Goal: Information Seeking & Learning: Understand process/instructions

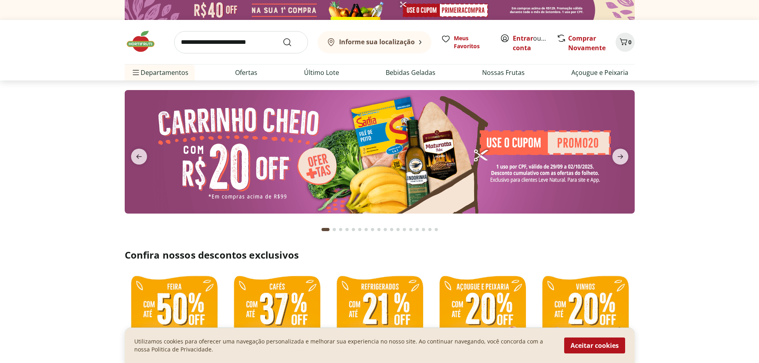
click at [256, 48] on input "search" at bounding box center [241, 42] width 134 height 22
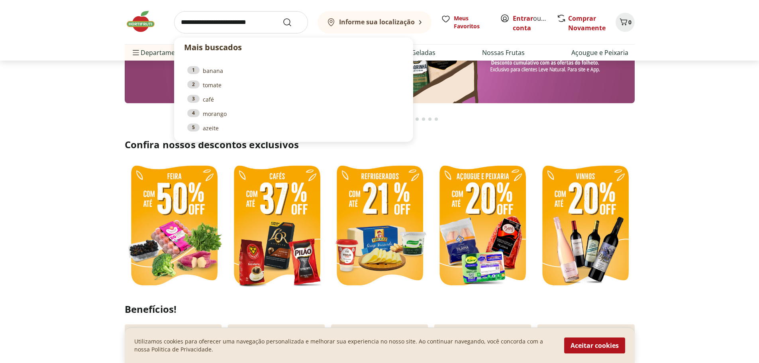
scroll to position [159, 0]
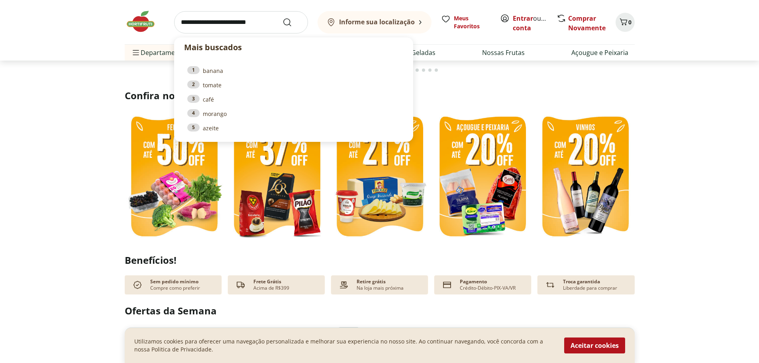
click at [295, 212] on img at bounding box center [276, 178] width 99 height 132
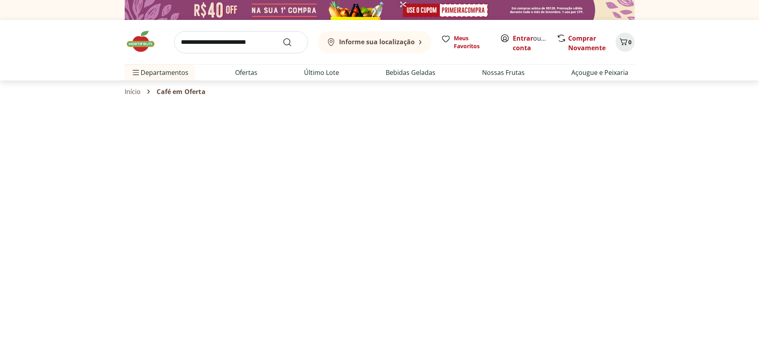
select select "**********"
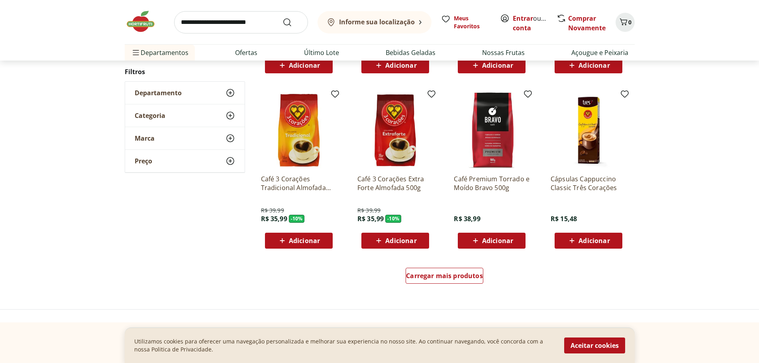
scroll to position [398, 0]
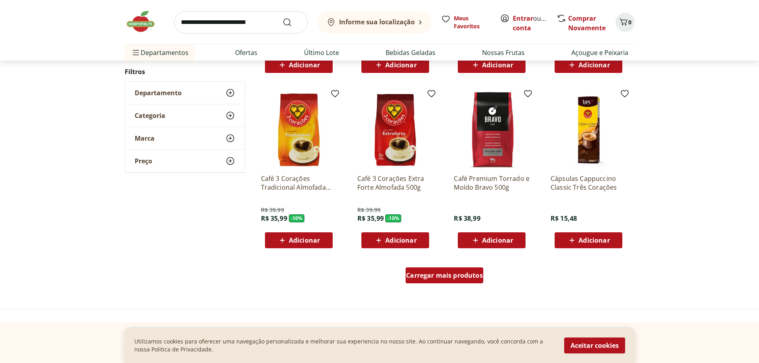
click at [437, 280] on div "Carregar mais produtos" at bounding box center [444, 275] width 78 height 16
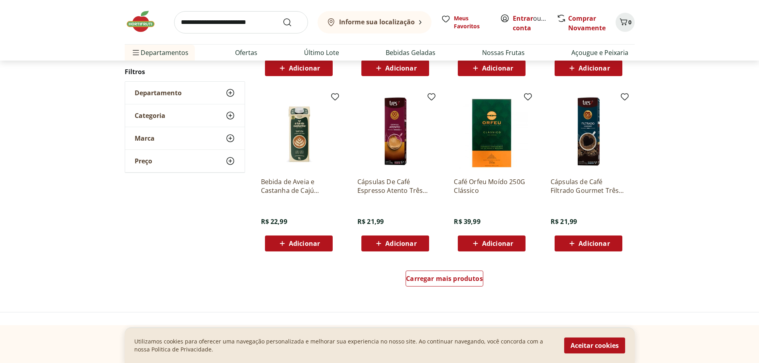
scroll to position [916, 0]
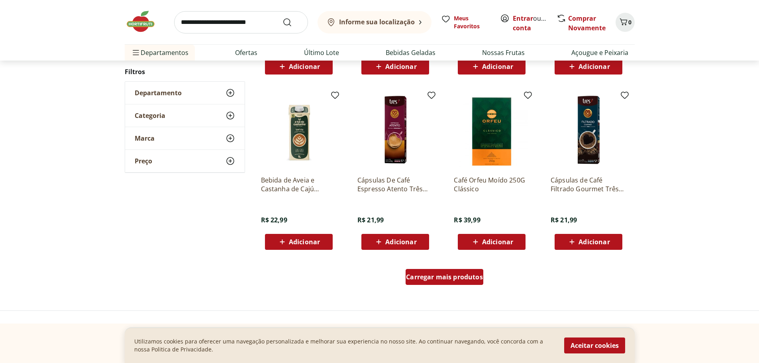
click at [481, 278] on span "Carregar mais produtos" at bounding box center [444, 277] width 77 height 6
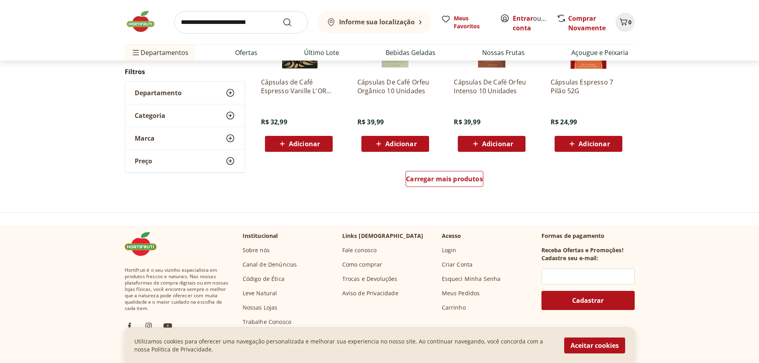
scroll to position [1473, 0]
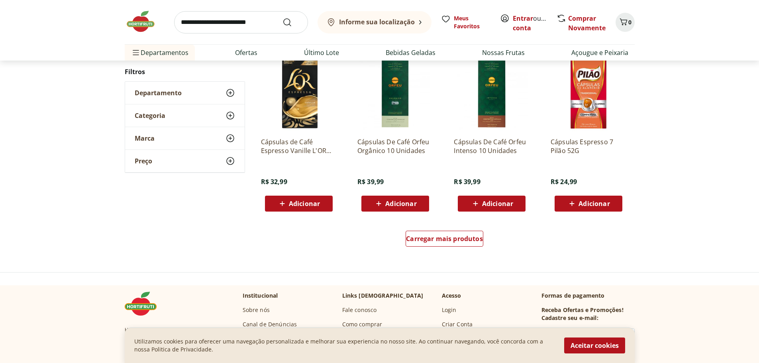
click at [473, 229] on div "Carregar mais produtos" at bounding box center [444, 240] width 386 height 38
click at [455, 239] on span "Carregar mais produtos" at bounding box center [444, 238] width 77 height 6
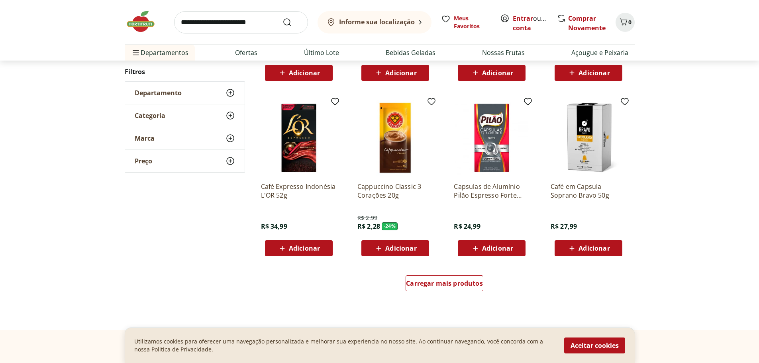
scroll to position [1991, 0]
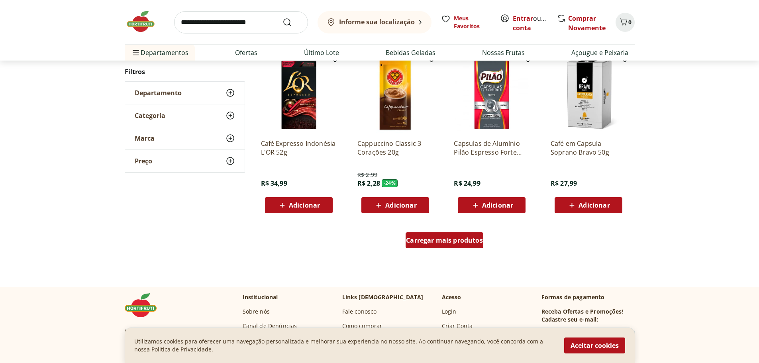
click at [467, 248] on link "Carregar mais produtos" at bounding box center [444, 241] width 78 height 19
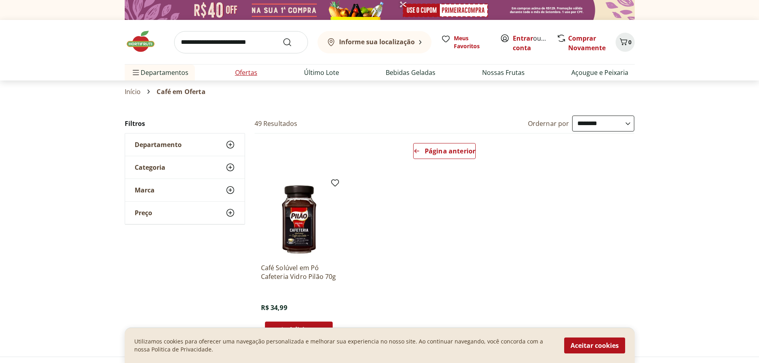
click at [252, 72] on link "Ofertas" at bounding box center [246, 73] width 22 height 10
select select "**********"
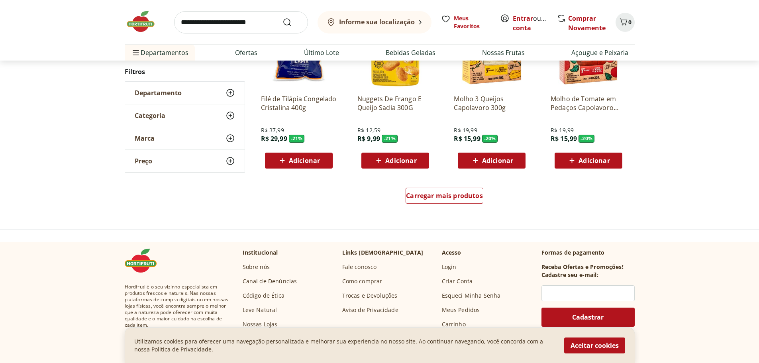
scroll to position [479, 0]
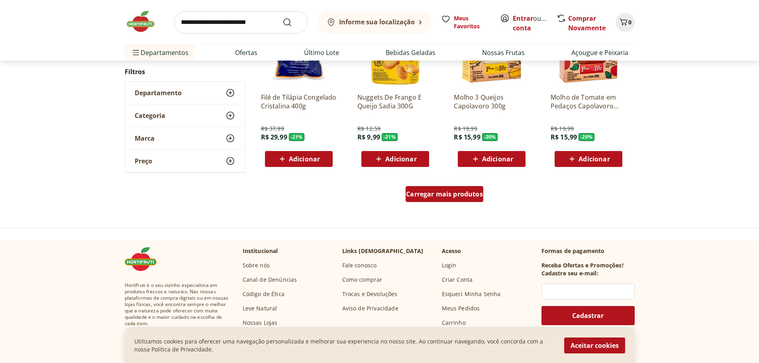
click at [438, 196] on span "Carregar mais produtos" at bounding box center [444, 194] width 77 height 6
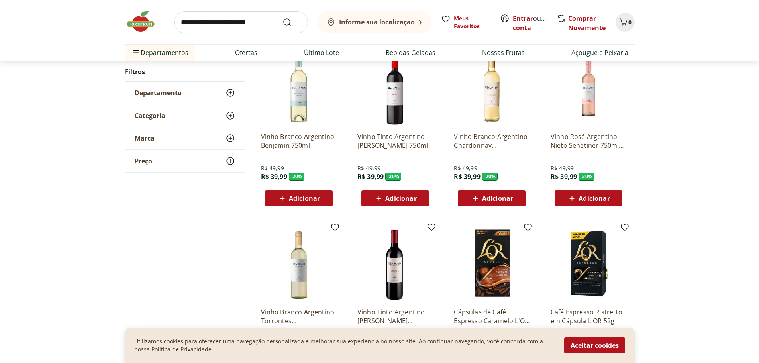
scroll to position [798, 0]
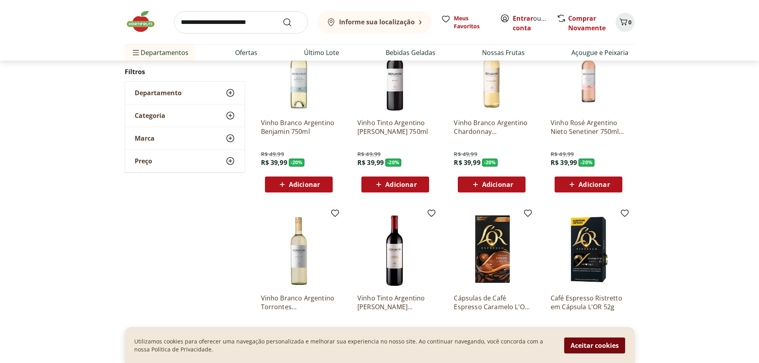
click at [613, 343] on button "Aceitar cookies" at bounding box center [594, 345] width 61 height 16
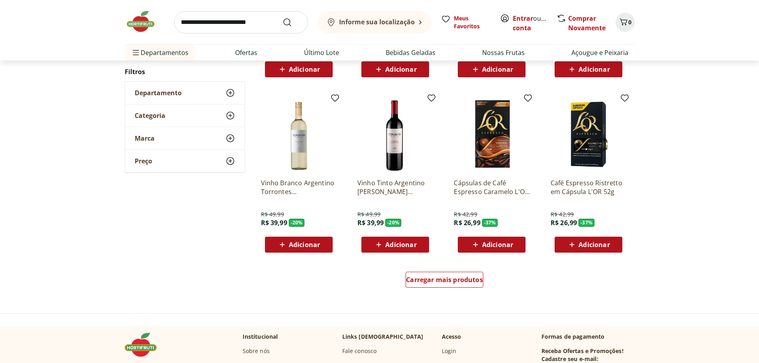
scroll to position [918, 0]
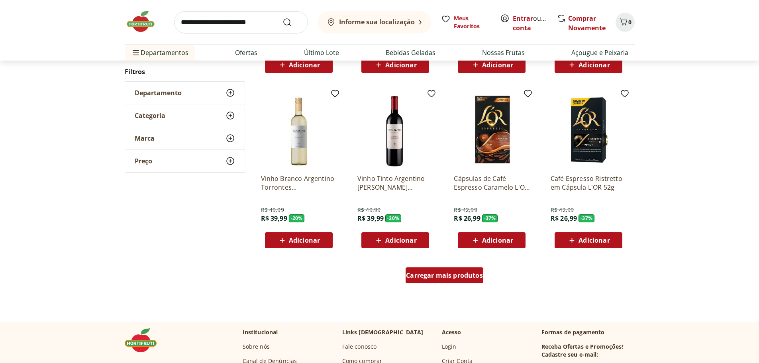
click at [410, 276] on span "Carregar mais produtos" at bounding box center [444, 275] width 77 height 6
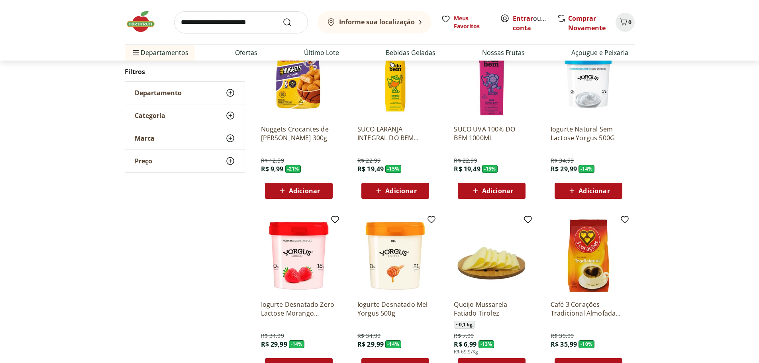
scroll to position [1395, 0]
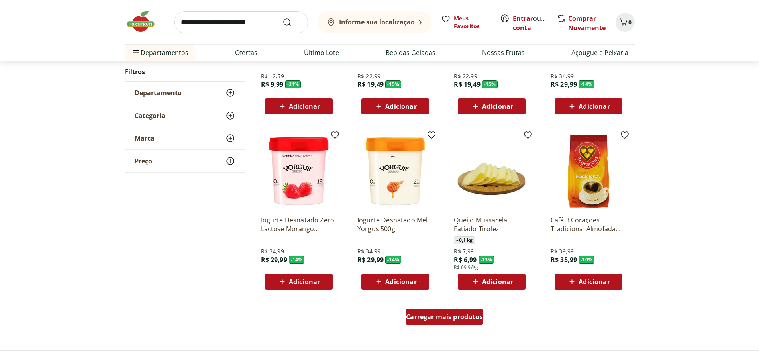
click at [417, 313] on span "Carregar mais produtos" at bounding box center [444, 316] width 77 height 6
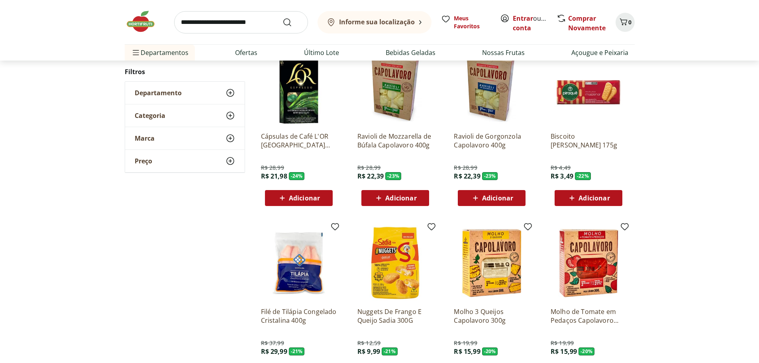
scroll to position [0, 0]
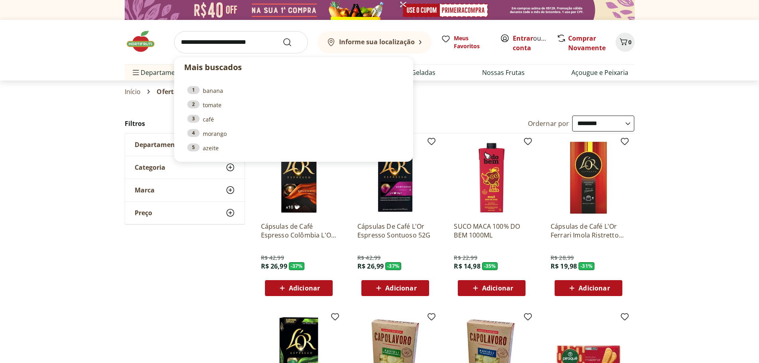
click at [236, 31] on input "search" at bounding box center [241, 42] width 134 height 22
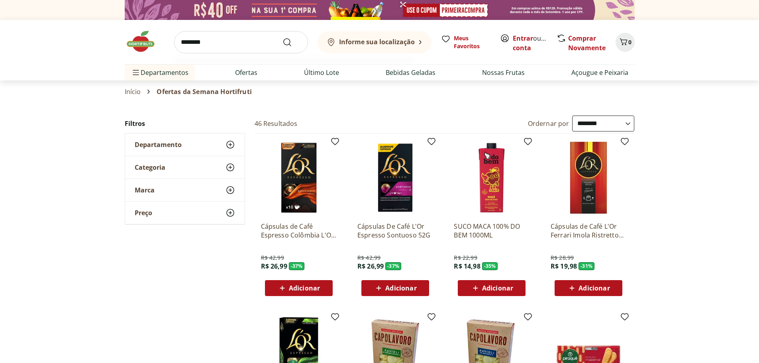
type input "********"
click at [282, 37] on button "Submit Search" at bounding box center [291, 42] width 19 height 10
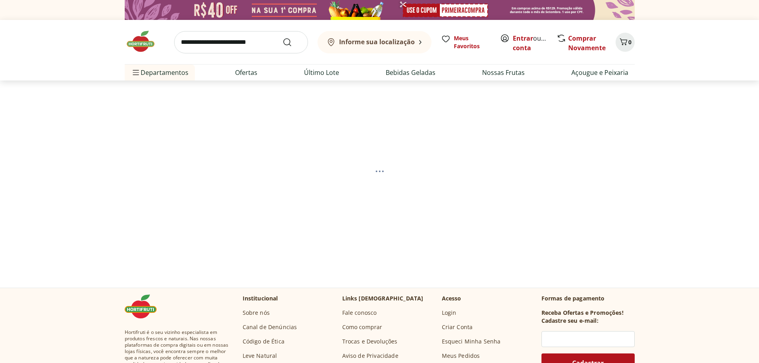
select select "**********"
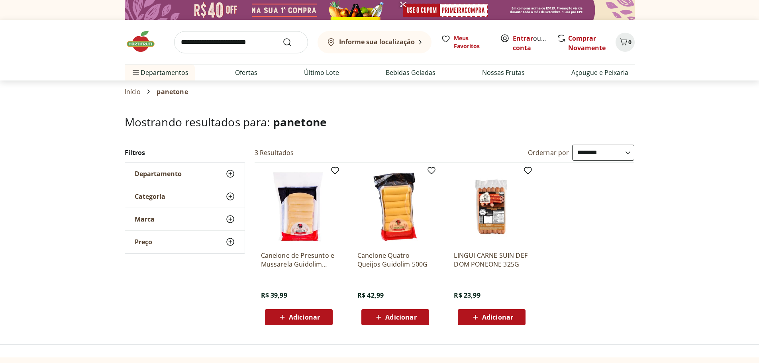
click at [236, 37] on input "search" at bounding box center [241, 42] width 134 height 22
type input "*********"
click at [282, 37] on button "Submit Search" at bounding box center [291, 42] width 19 height 10
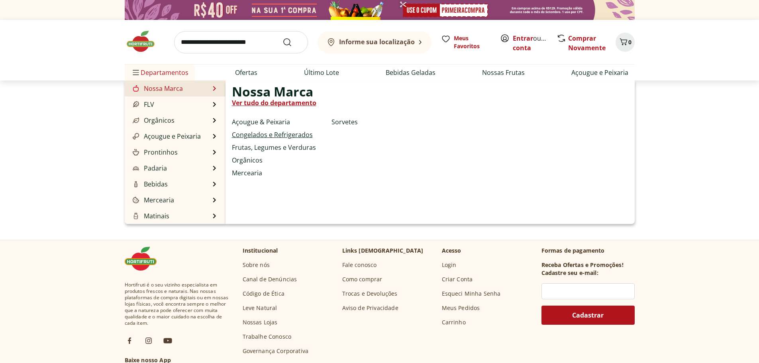
click at [267, 135] on link "Congelados e Refrigerados" at bounding box center [272, 135] width 81 height 10
select select "**********"
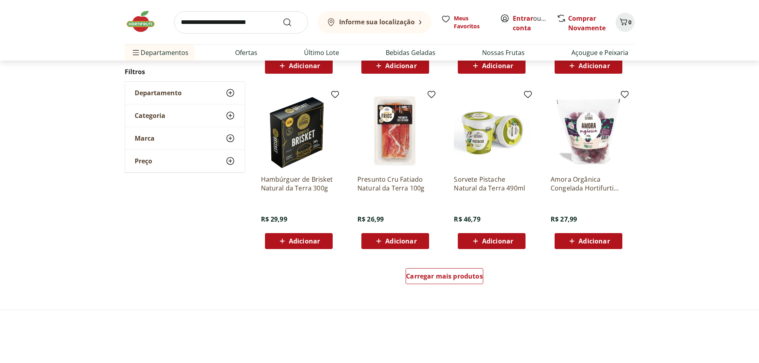
scroll to position [398, 0]
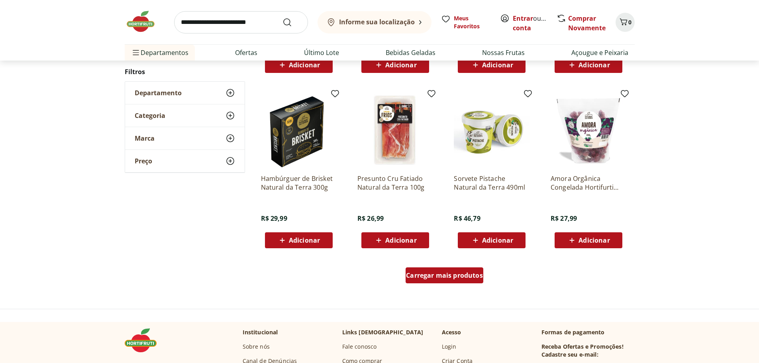
click at [462, 282] on div "Carregar mais produtos" at bounding box center [444, 275] width 78 height 16
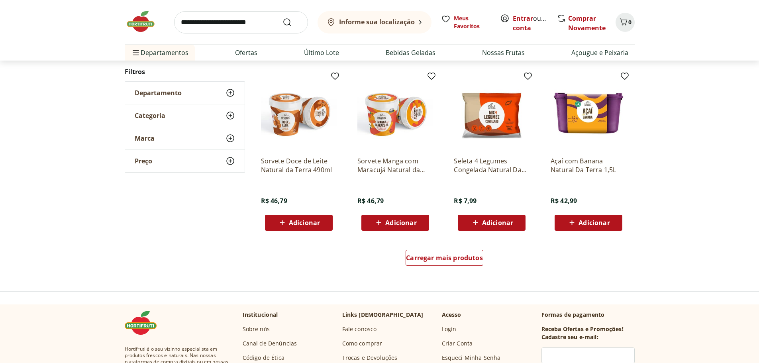
scroll to position [1004, 0]
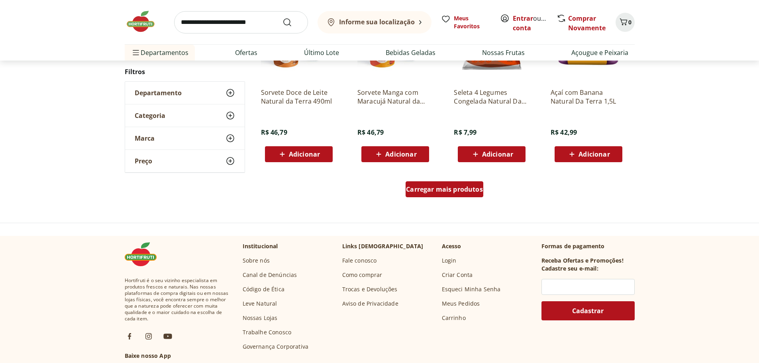
click at [476, 184] on div "Carregar mais produtos" at bounding box center [444, 189] width 78 height 16
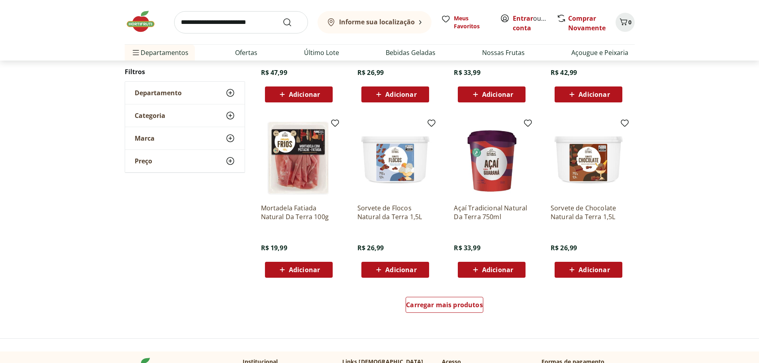
scroll to position [1442, 0]
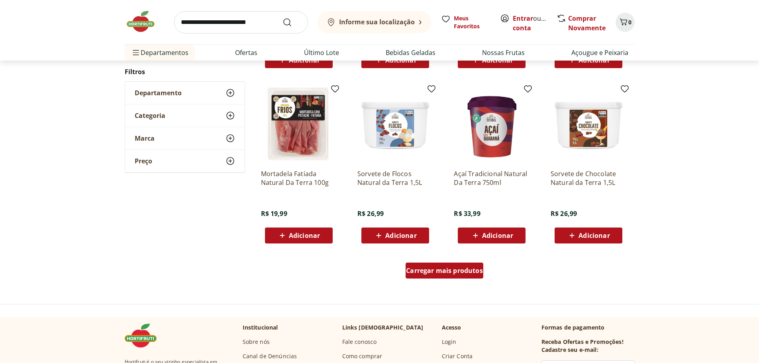
click at [450, 275] on div "Carregar mais produtos" at bounding box center [444, 270] width 78 height 16
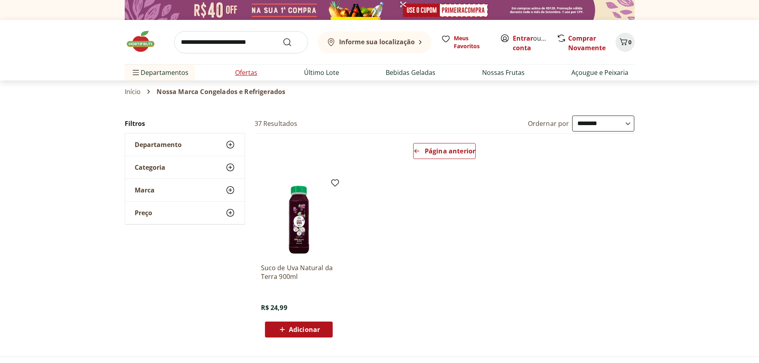
click at [247, 75] on link "Ofertas" at bounding box center [246, 73] width 22 height 10
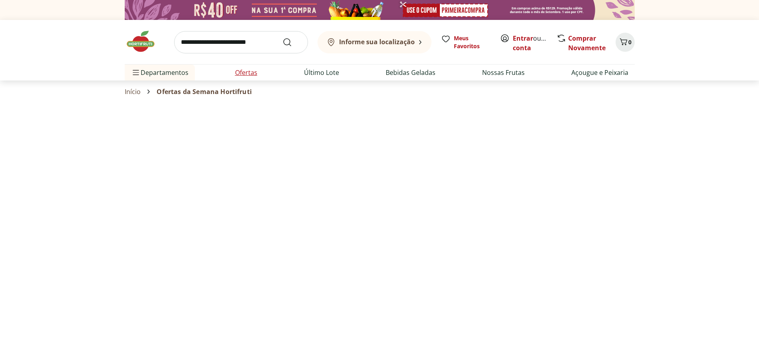
select select "**********"
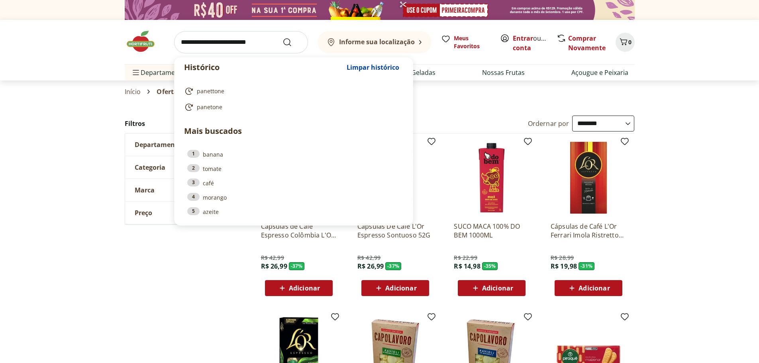
click at [242, 43] on input "search" at bounding box center [241, 42] width 134 height 22
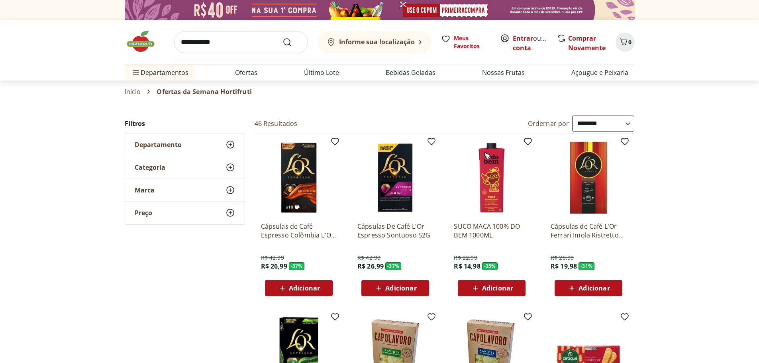
type input "**********"
click at [282, 37] on button "Submit Search" at bounding box center [291, 42] width 19 height 10
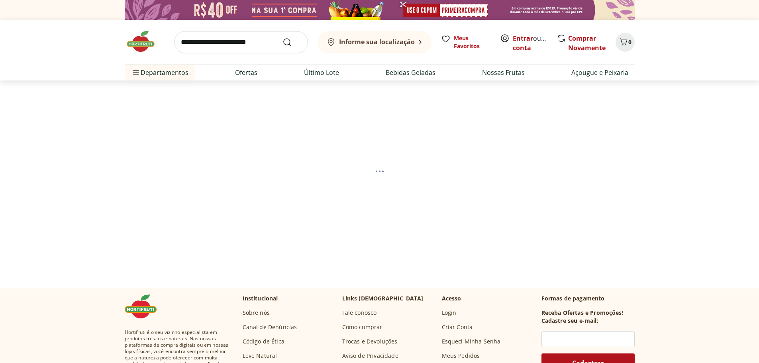
select select "**********"
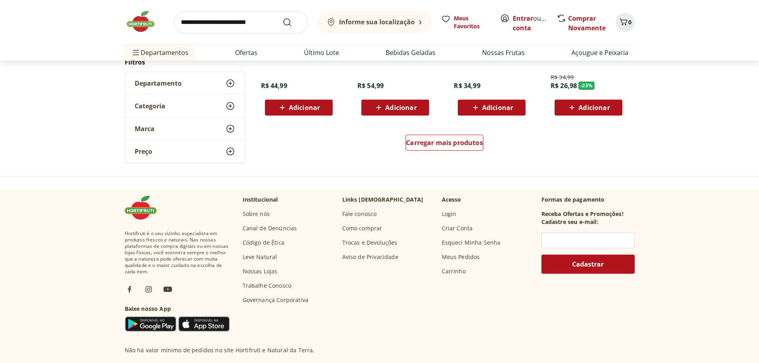
scroll to position [438, 0]
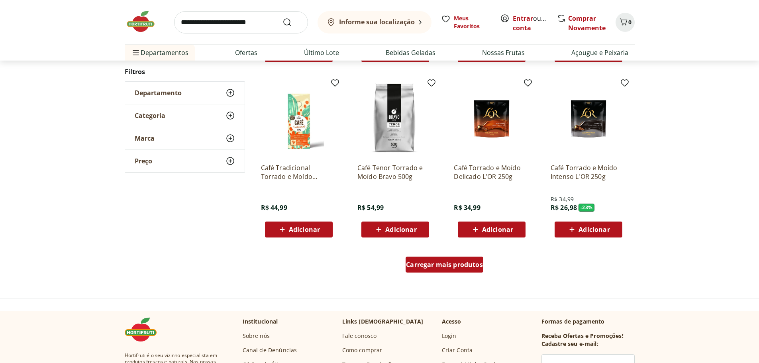
click at [446, 272] on link "Carregar mais produtos" at bounding box center [444, 265] width 78 height 19
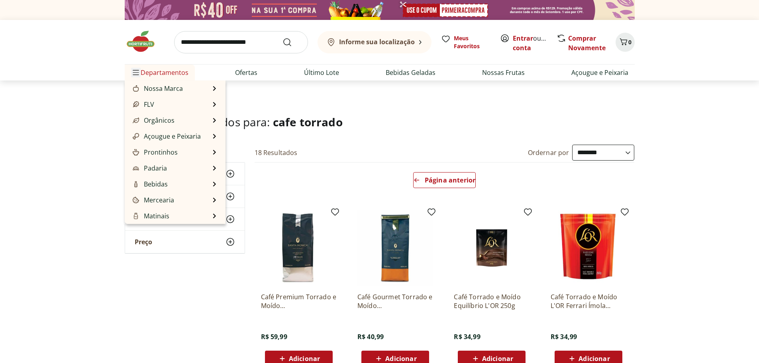
click at [137, 74] on icon "Menu" at bounding box center [136, 72] width 6 height 6
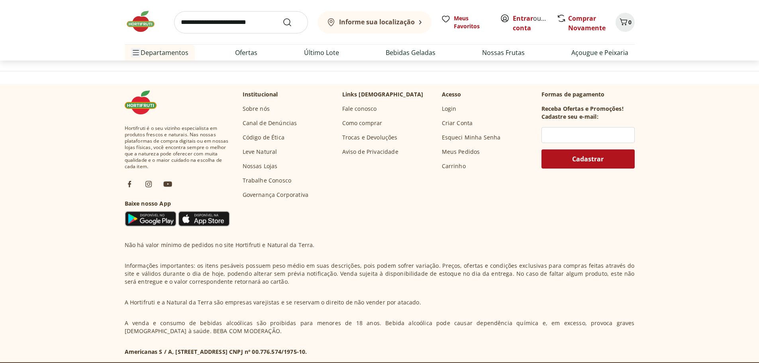
scroll to position [478, 0]
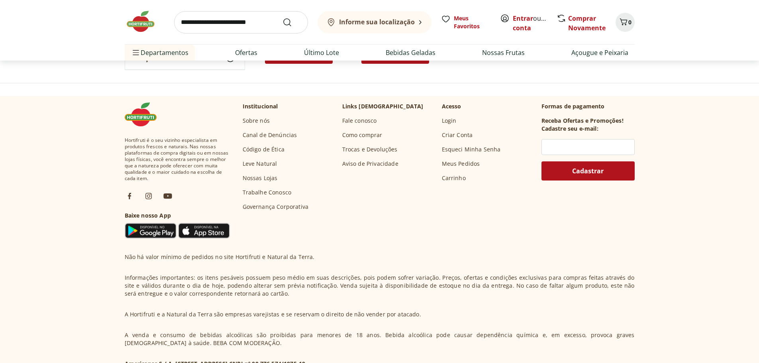
click at [366, 134] on link "Como comprar" at bounding box center [362, 135] width 40 height 8
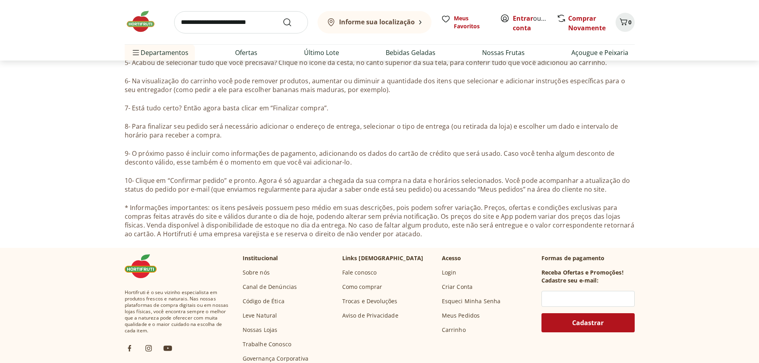
scroll to position [341, 0]
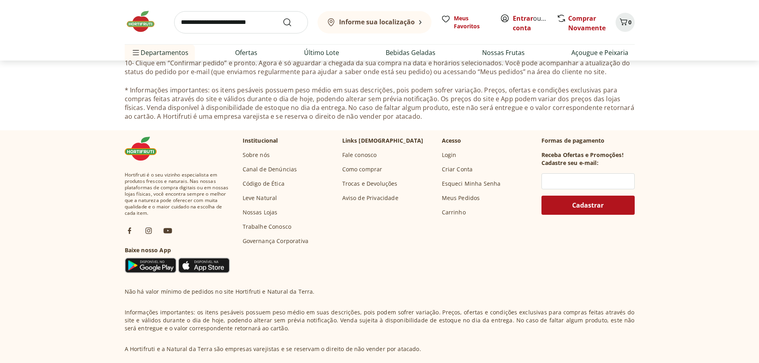
click at [569, 139] on p "Formas de pagamento" at bounding box center [587, 141] width 93 height 8
click at [549, 143] on p "Formas de pagamento" at bounding box center [587, 141] width 93 height 8
click at [571, 139] on p "Formas de pagamento" at bounding box center [587, 141] width 93 height 8
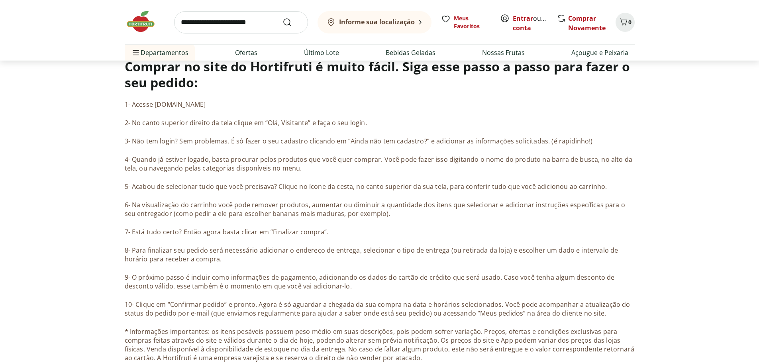
scroll to position [137, 0]
